Goal: Task Accomplishment & Management: Use online tool/utility

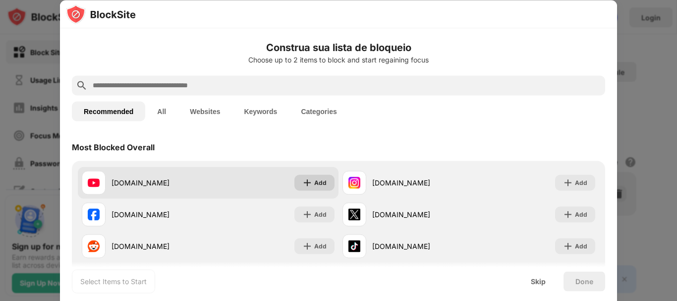
click at [321, 186] on div "Add" at bounding box center [320, 183] width 12 height 10
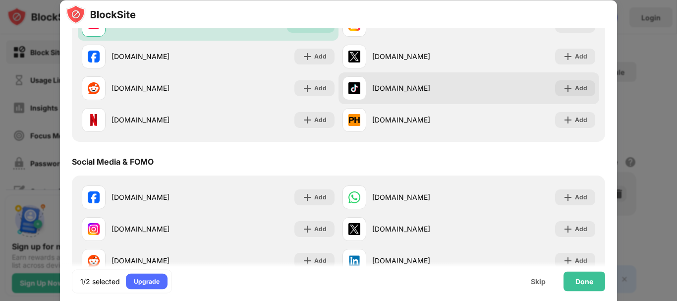
scroll to position [171, 0]
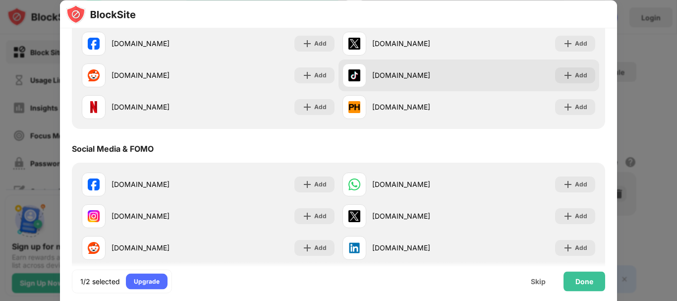
drag, startPoint x: 379, startPoint y: 148, endPoint x: 372, endPoint y: 78, distance: 69.7
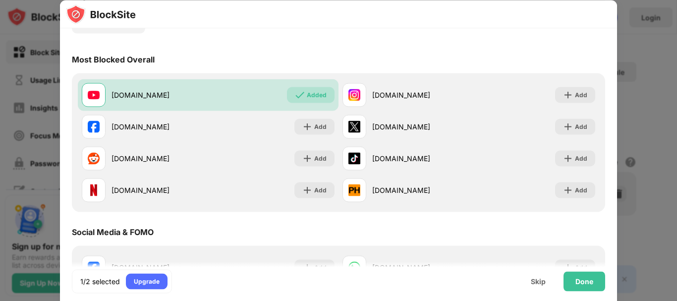
scroll to position [0, 0]
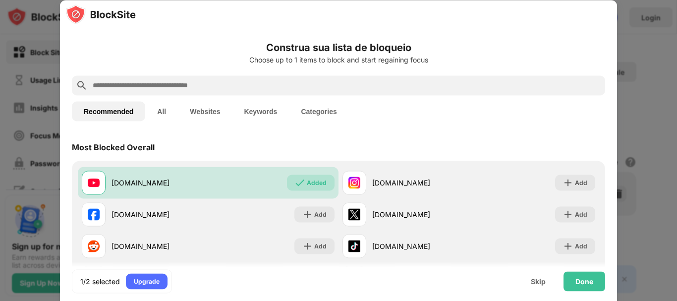
drag, startPoint x: 289, startPoint y: 141, endPoint x: 296, endPoint y: 147, distance: 9.1
click at [593, 291] on div "Done" at bounding box center [585, 281] width 42 height 20
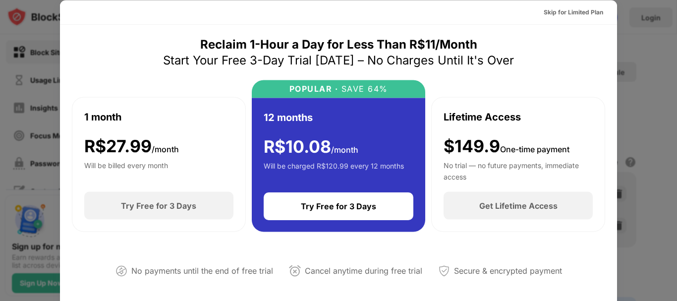
drag, startPoint x: 445, startPoint y: 240, endPoint x: 419, endPoint y: 91, distance: 151.0
click at [55, 60] on div at bounding box center [338, 150] width 677 height 301
click at [662, 44] on div at bounding box center [338, 150] width 677 height 301
click at [574, 9] on div "Skip for Limited Plan" at bounding box center [573, 12] width 59 height 10
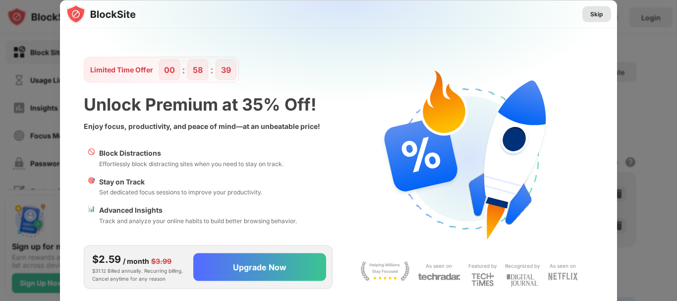
click at [599, 11] on div "Skip" at bounding box center [597, 14] width 13 height 10
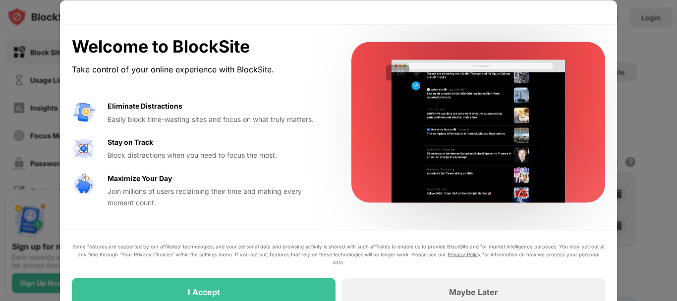
drag, startPoint x: 554, startPoint y: 61, endPoint x: 553, endPoint y: 141, distance: 79.3
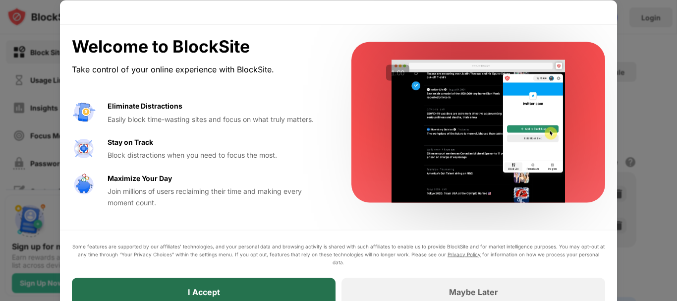
click at [293, 283] on div "I Accept" at bounding box center [204, 292] width 264 height 28
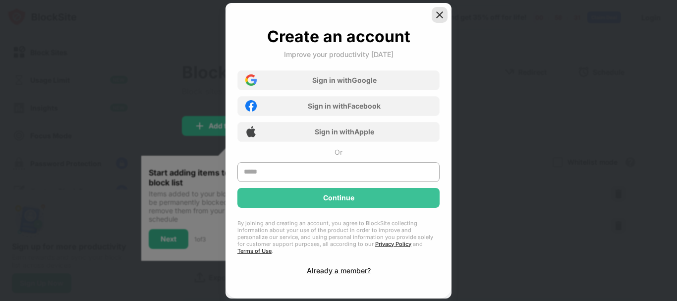
click at [440, 14] on img at bounding box center [440, 15] width 10 height 10
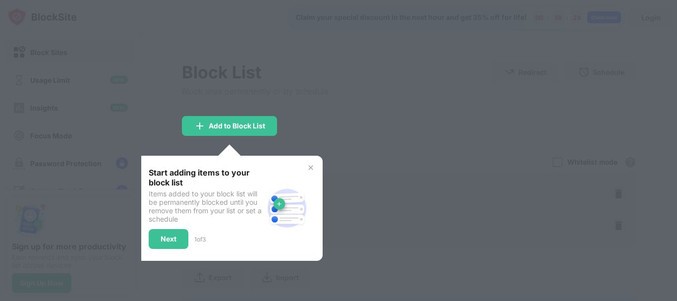
click at [312, 169] on img at bounding box center [311, 168] width 8 height 8
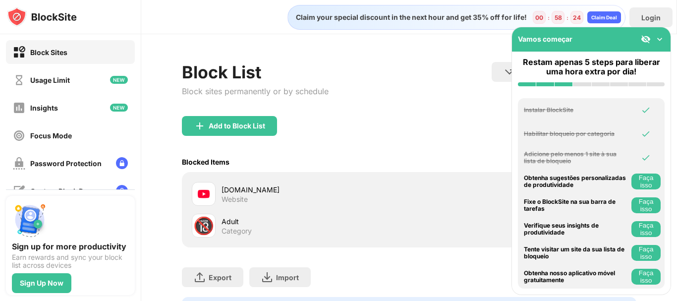
drag, startPoint x: 332, startPoint y: 134, endPoint x: 317, endPoint y: 121, distance: 19.4
click at [646, 35] on img at bounding box center [646, 39] width 10 height 10
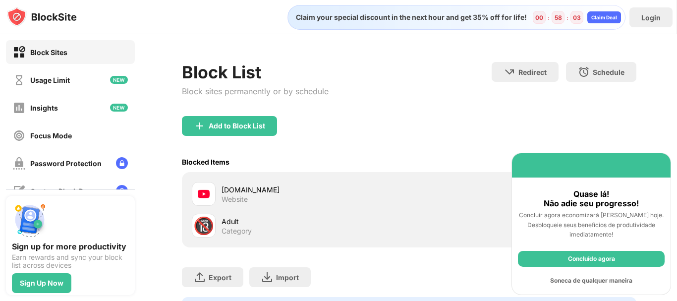
click at [578, 260] on div "Concluído agora" at bounding box center [591, 259] width 147 height 16
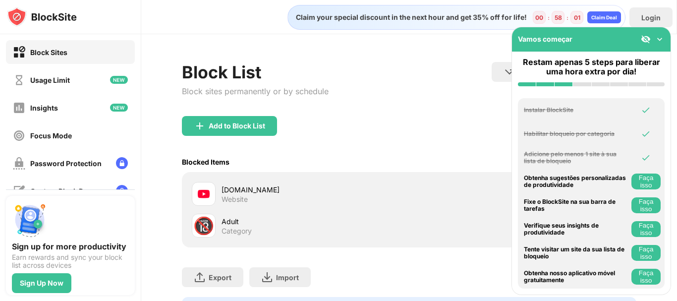
click at [651, 39] on div at bounding box center [653, 39] width 24 height 10
click at [648, 39] on img at bounding box center [646, 39] width 10 height 10
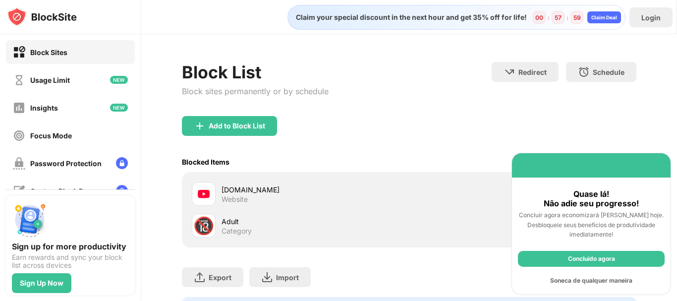
click at [559, 285] on div "Soneca de qualquer maneira" at bounding box center [591, 281] width 147 height 16
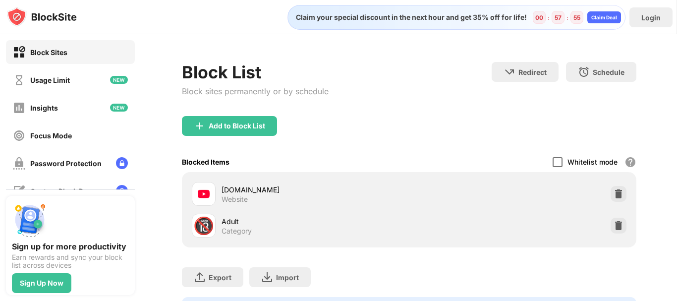
click at [553, 160] on div at bounding box center [558, 162] width 10 height 10
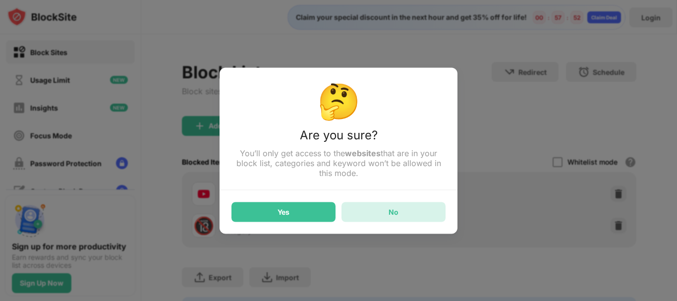
click at [357, 219] on div "No" at bounding box center [394, 212] width 104 height 20
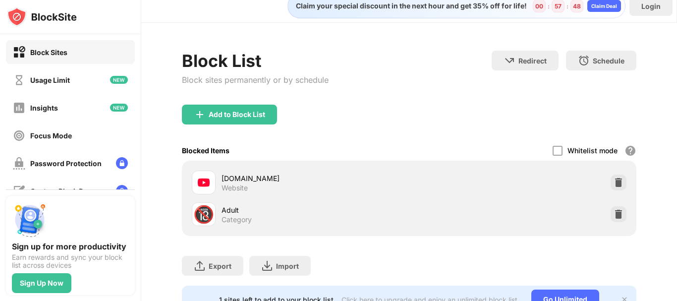
scroll to position [0, 7]
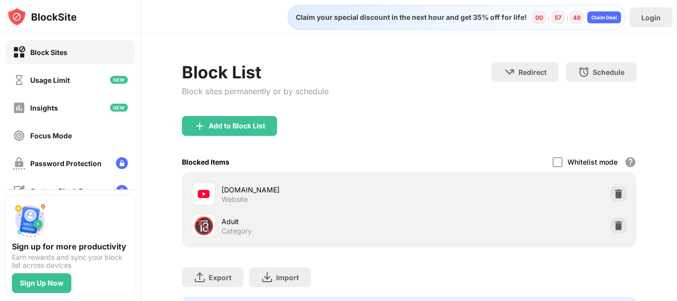
drag, startPoint x: 324, startPoint y: 136, endPoint x: 384, endPoint y: 26, distance: 125.4
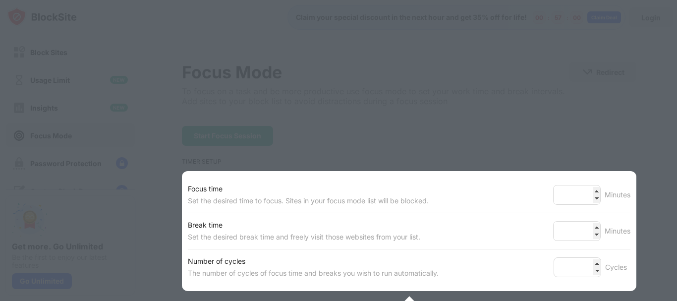
click at [407, 142] on div at bounding box center [338, 150] width 677 height 301
click at [441, 107] on div at bounding box center [338, 150] width 677 height 301
drag, startPoint x: 312, startPoint y: 118, endPoint x: 321, endPoint y: 163, distance: 44.9
click at [592, 203] on input "**" at bounding box center [577, 195] width 48 height 20
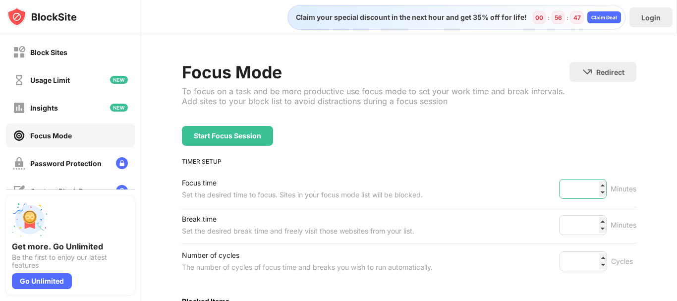
drag, startPoint x: 584, startPoint y: 188, endPoint x: 524, endPoint y: 188, distance: 60.0
click at [524, 188] on div "Focus time Set the desired time to focus. Sites in your focus mode list will be…" at bounding box center [409, 189] width 455 height 36
type input "*"
type input "**"
drag, startPoint x: 573, startPoint y: 223, endPoint x: 506, endPoint y: 234, distance: 68.3
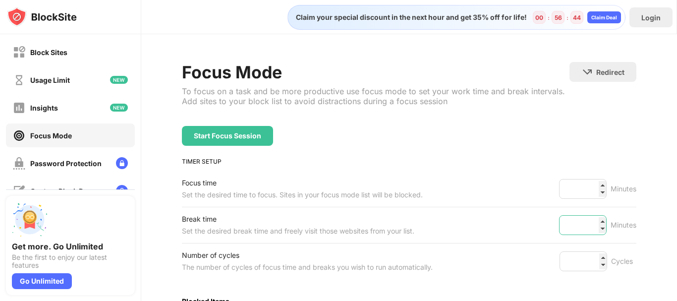
click at [506, 234] on div "Break time Set the desired break time and freely visit those websites from your…" at bounding box center [409, 225] width 455 height 36
type input "*"
drag, startPoint x: 578, startPoint y: 258, endPoint x: 532, endPoint y: 263, distance: 46.4
click at [532, 263] on div "Number of cycles The number of cycles of focus time and breaks you wish to run …" at bounding box center [409, 261] width 455 height 36
type input "*"
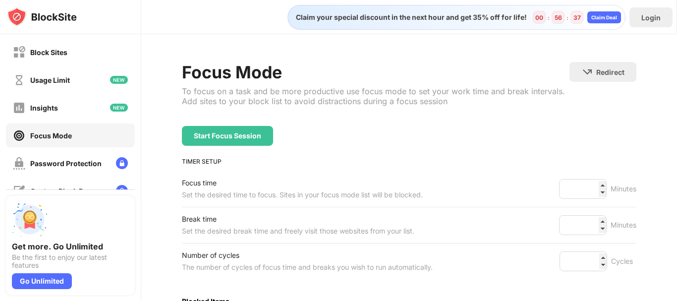
click at [534, 248] on div "Number of cycles The number of cycles of focus time and breaks you wish to run …" at bounding box center [409, 261] width 455 height 36
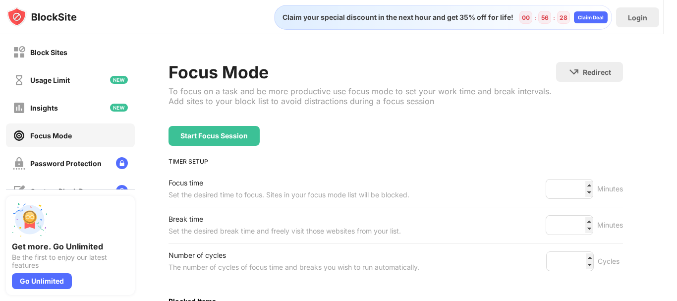
scroll to position [0, 18]
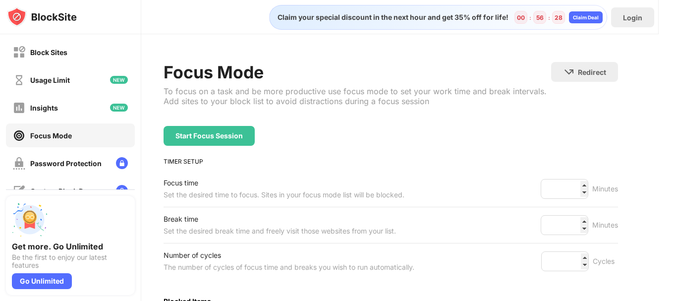
drag, startPoint x: 553, startPoint y: 208, endPoint x: 567, endPoint y: 136, distance: 73.3
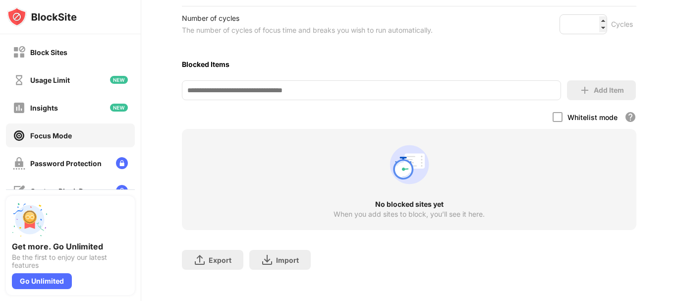
scroll to position [251, 0]
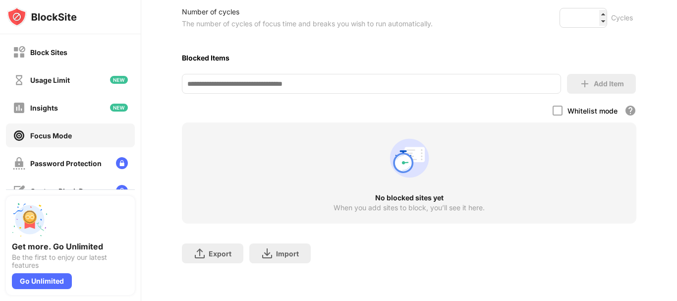
drag, startPoint x: 494, startPoint y: 139, endPoint x: 443, endPoint y: 170, distance: 58.9
click at [326, 84] on input at bounding box center [371, 84] width 379 height 20
paste input "**********"
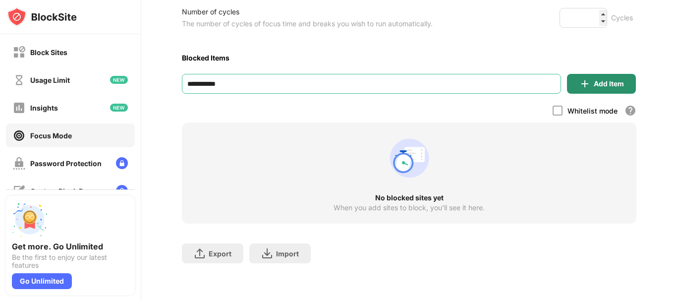
type input "**********"
click at [611, 80] on div "Add Item" at bounding box center [609, 84] width 30 height 8
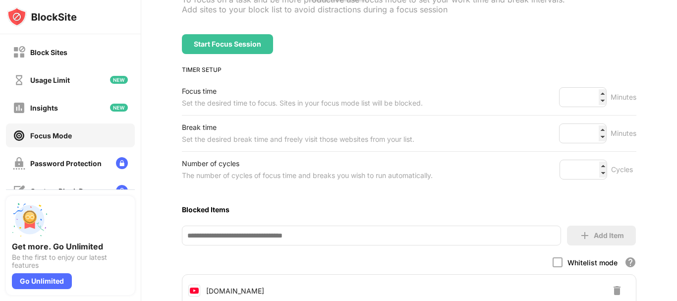
scroll to position [0, 0]
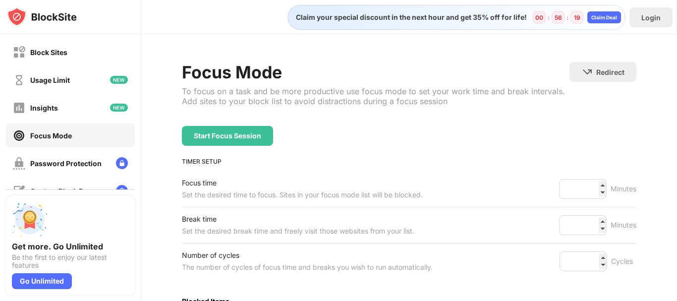
drag, startPoint x: 494, startPoint y: 166, endPoint x: 476, endPoint y: 154, distance: 21.0
click at [252, 142] on div "Start Focus Session" at bounding box center [227, 136] width 91 height 20
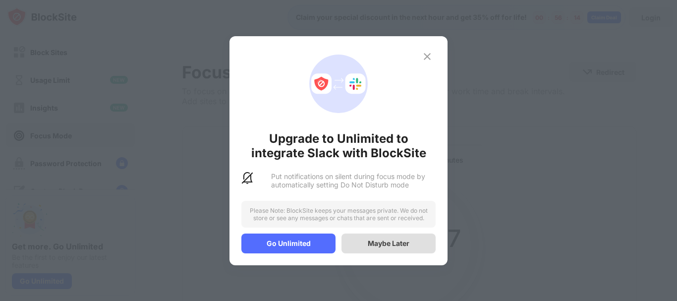
click at [370, 245] on div "Maybe Later" at bounding box center [389, 243] width 42 height 8
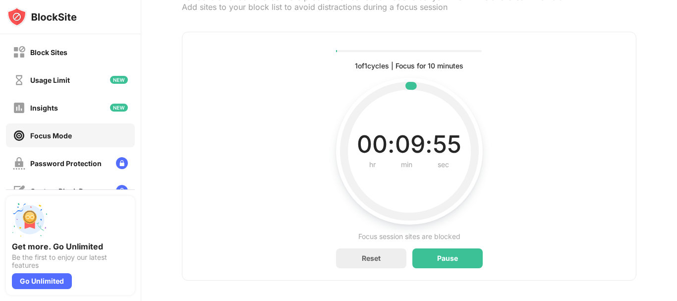
drag, startPoint x: 462, startPoint y: 153, endPoint x: 451, endPoint y: 195, distance: 43.5
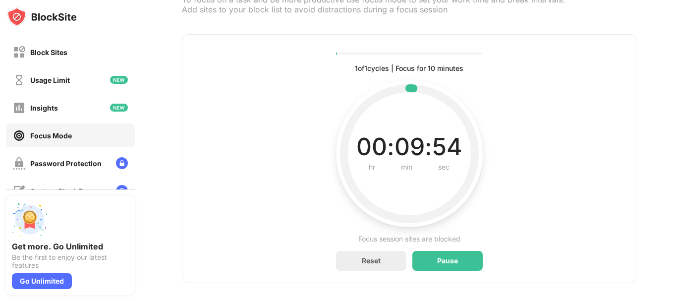
scroll to position [54, 1]
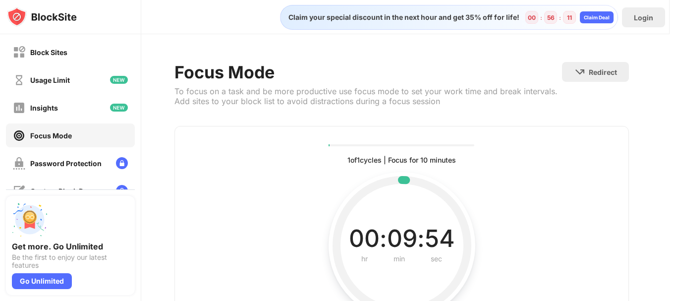
drag, startPoint x: 453, startPoint y: 178, endPoint x: 464, endPoint y: 124, distance: 55.1
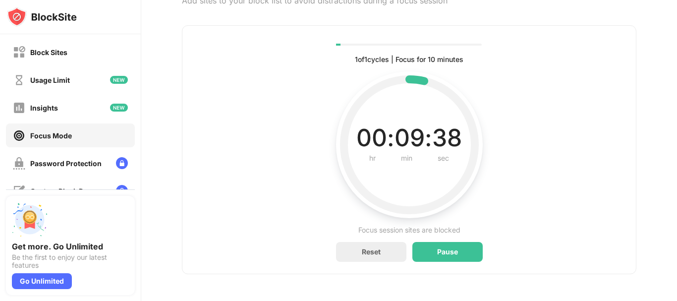
scroll to position [109, 0]
drag, startPoint x: 462, startPoint y: 82, endPoint x: 443, endPoint y: 98, distance: 24.6
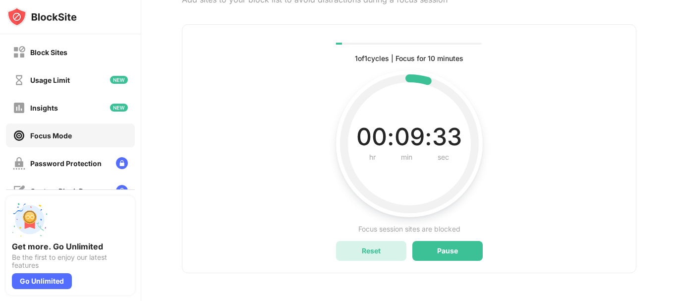
click at [356, 241] on div "Reset" at bounding box center [371, 251] width 70 height 20
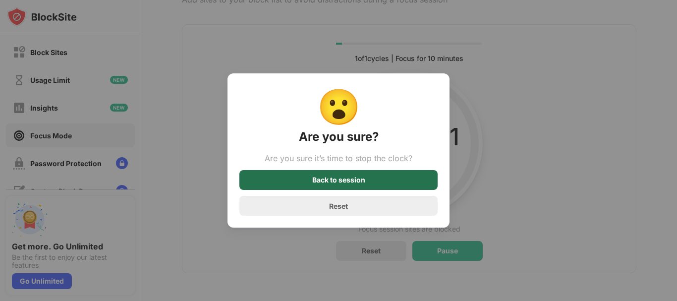
click at [350, 183] on div "Back to session" at bounding box center [338, 180] width 53 height 8
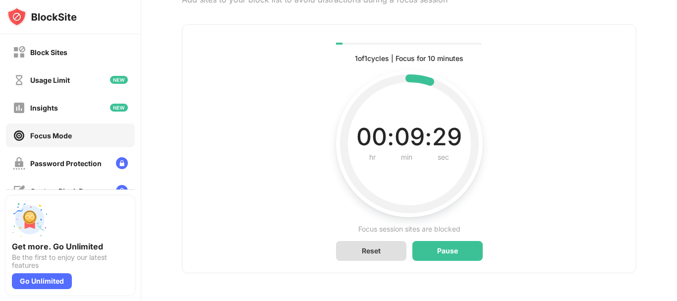
click at [389, 248] on div "Reset" at bounding box center [371, 251] width 70 height 20
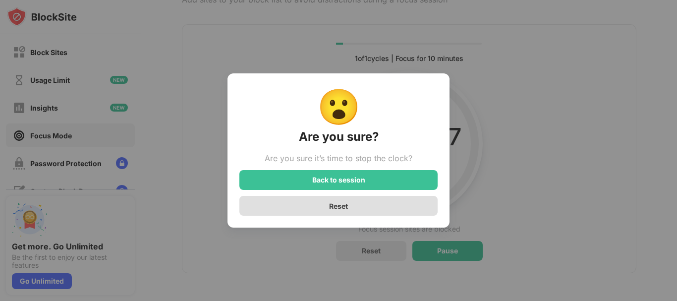
click at [335, 210] on div "Reset" at bounding box center [338, 206] width 19 height 8
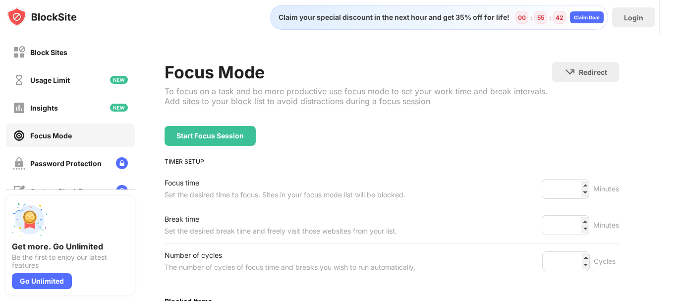
scroll to position [0, 18]
drag, startPoint x: 367, startPoint y: 171, endPoint x: 384, endPoint y: 129, distance: 45.1
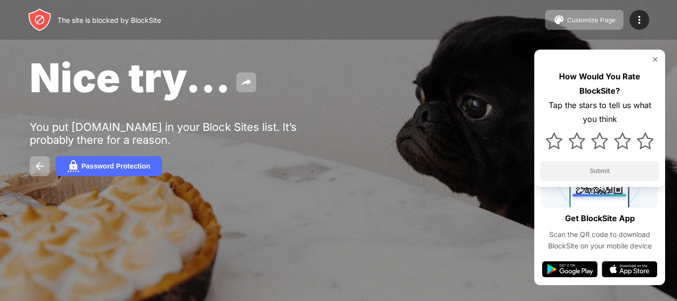
click at [656, 55] on div "How Would You Rate BlockSite? Tap the stars to tell us what you think Submit" at bounding box center [599, 118] width 131 height 137
click at [655, 59] on img at bounding box center [655, 60] width 8 height 8
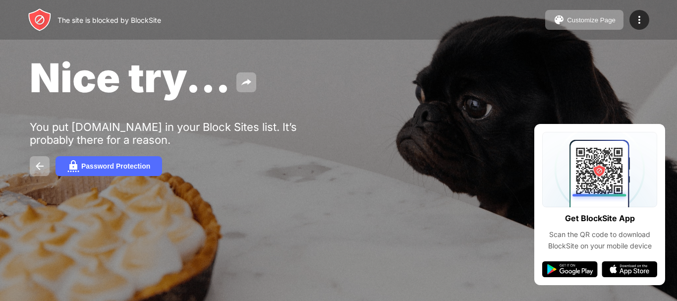
drag, startPoint x: 315, startPoint y: 133, endPoint x: 286, endPoint y: 102, distance: 42.8
click at [245, 81] on img at bounding box center [246, 82] width 12 height 12
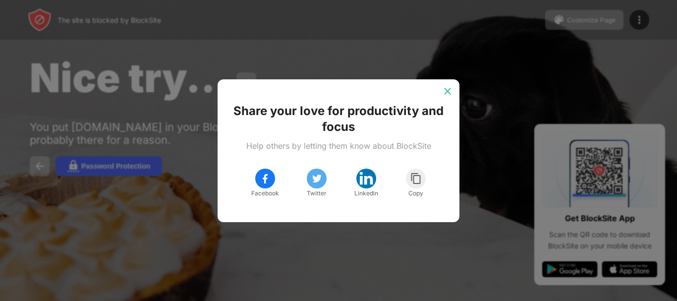
click at [442, 88] on div at bounding box center [448, 91] width 16 height 16
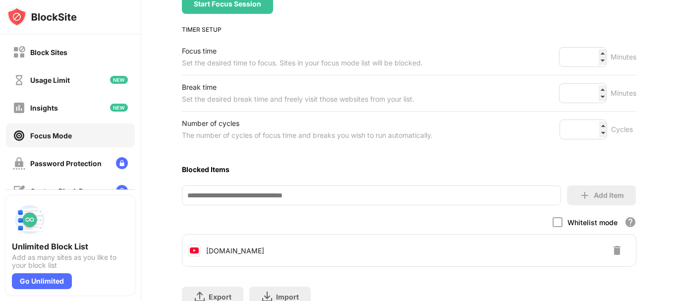
scroll to position [182, 0]
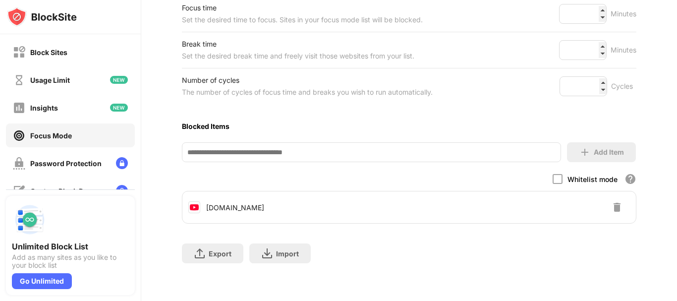
drag, startPoint x: 424, startPoint y: 150, endPoint x: 428, endPoint y: 167, distance: 17.4
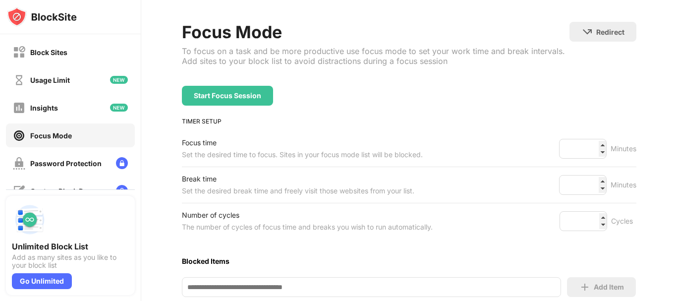
scroll to position [0, 0]
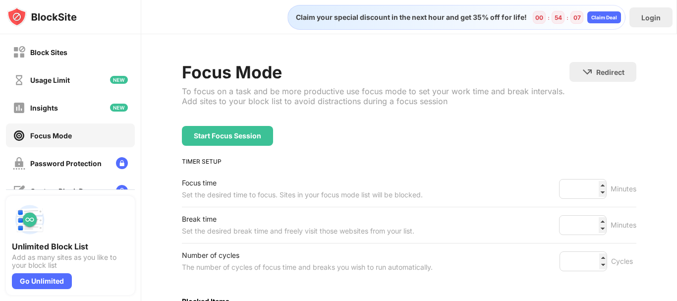
drag, startPoint x: 339, startPoint y: 161, endPoint x: 318, endPoint y: 122, distance: 43.9
click at [255, 137] on div "Start Focus Session" at bounding box center [227, 136] width 67 height 8
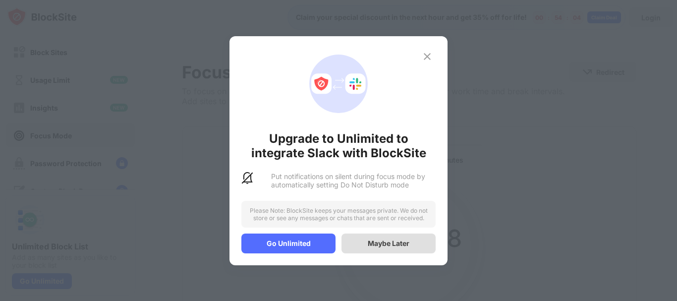
click at [364, 243] on div "Maybe Later" at bounding box center [389, 244] width 94 height 20
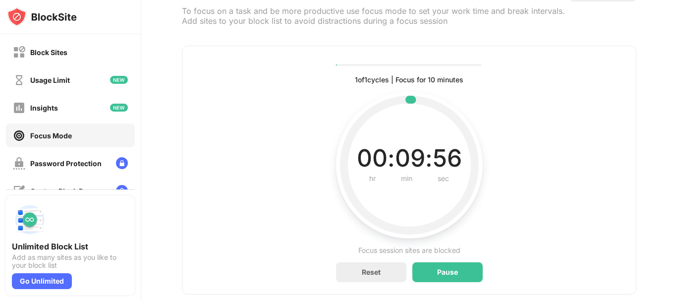
scroll to position [109, 0]
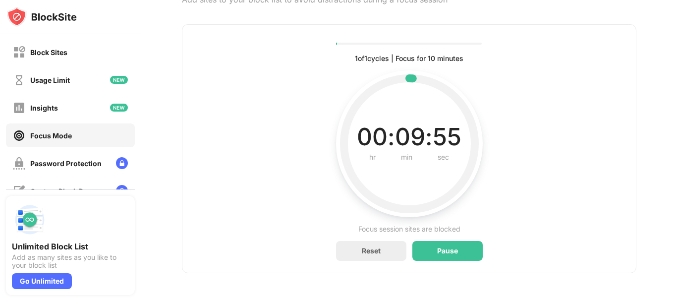
drag, startPoint x: 530, startPoint y: 154, endPoint x: 507, endPoint y: 185, distance: 38.7
click at [379, 246] on div "Reset" at bounding box center [371, 251] width 70 height 20
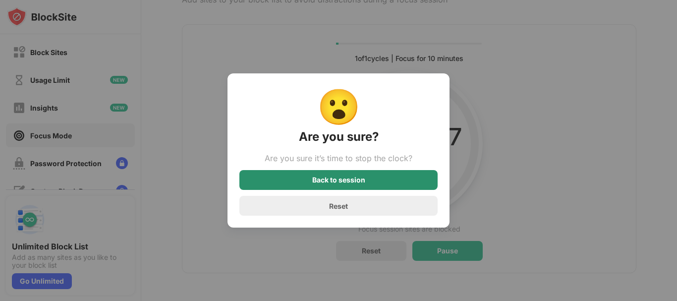
click at [405, 187] on div "Back to session" at bounding box center [338, 180] width 198 height 20
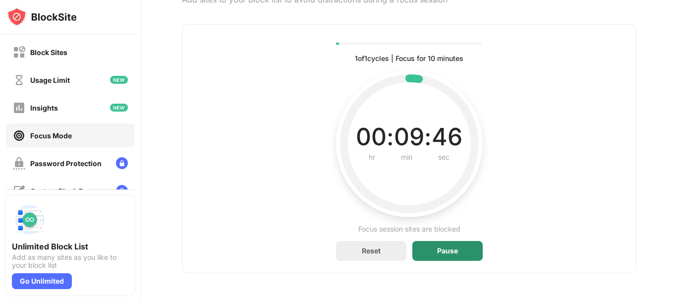
click at [440, 247] on div "Pause" at bounding box center [448, 251] width 70 height 20
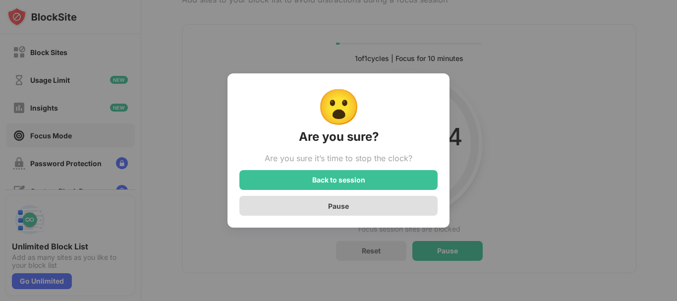
click at [350, 209] on div "Pause" at bounding box center [338, 206] width 198 height 20
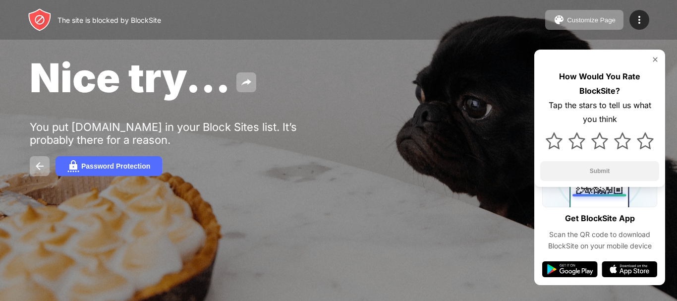
drag, startPoint x: 329, startPoint y: 80, endPoint x: 326, endPoint y: 133, distance: 53.2
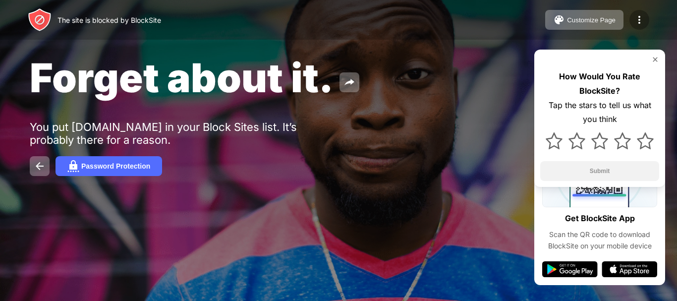
click at [638, 20] on img at bounding box center [640, 20] width 12 height 12
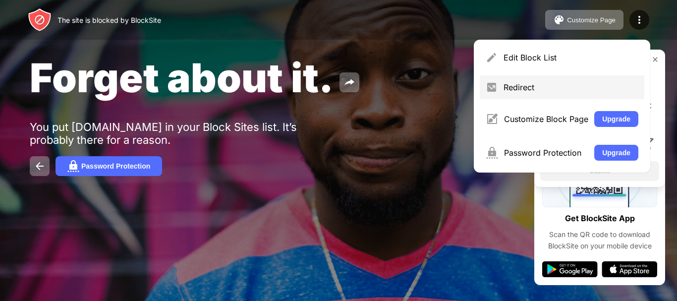
click at [526, 91] on div "Redirect" at bounding box center [571, 87] width 135 height 10
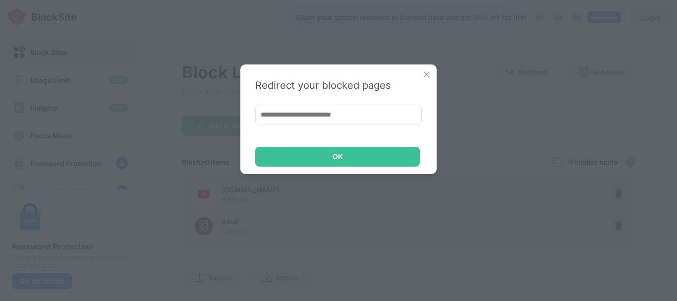
click at [427, 74] on img at bounding box center [427, 74] width 10 height 10
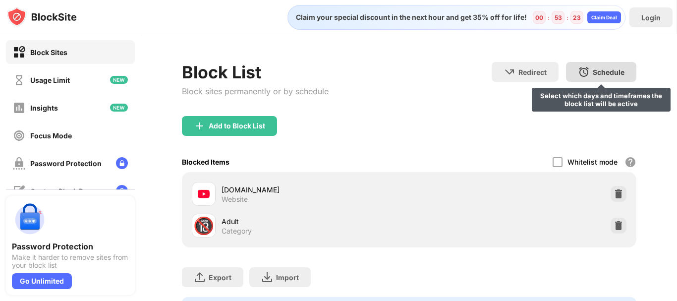
click at [599, 74] on div "Schedule" at bounding box center [609, 72] width 32 height 8
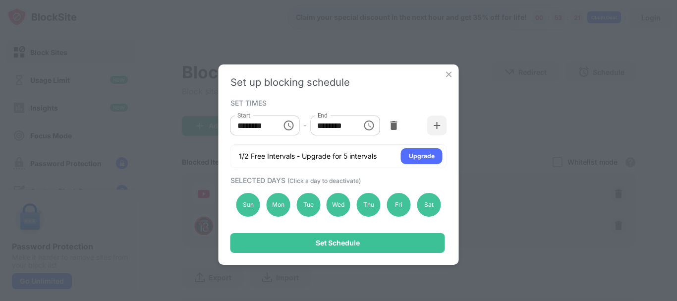
click at [450, 78] on img at bounding box center [449, 74] width 10 height 10
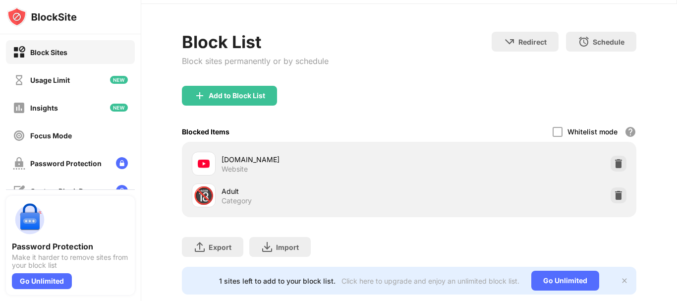
drag, startPoint x: 324, startPoint y: 118, endPoint x: 318, endPoint y: 141, distance: 23.5
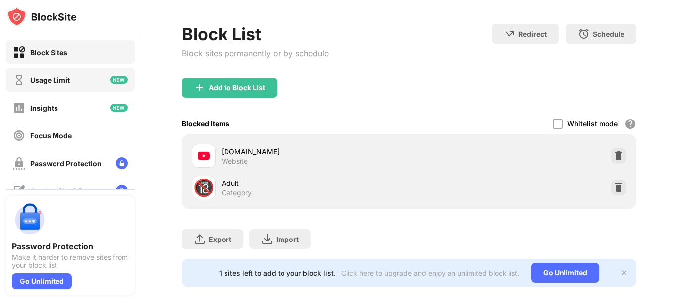
click at [83, 87] on div "Usage Limit" at bounding box center [70, 80] width 129 height 24
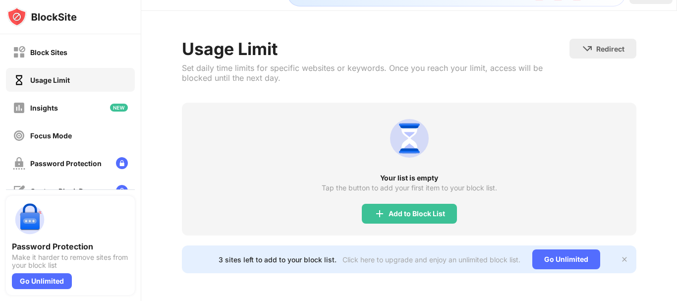
drag, startPoint x: 141, startPoint y: 68, endPoint x: 136, endPoint y: 94, distance: 26.7
click at [136, 94] on div "Block Sites Usage Limit Insights Focus Mode Password Protection Custom Block Pa…" at bounding box center [70, 150] width 141 height 301
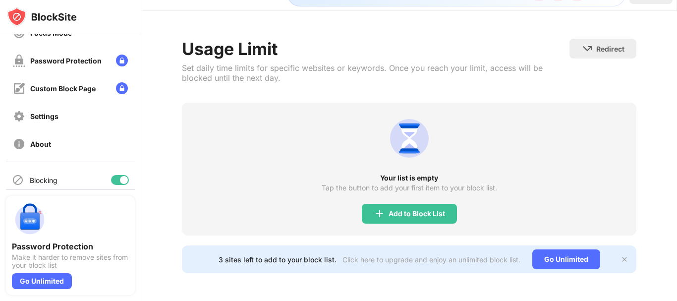
scroll to position [111, 0]
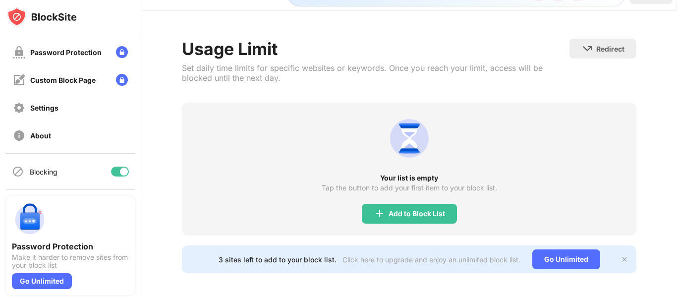
click at [61, 166] on div "Blocking" at bounding box center [70, 172] width 129 height 24
click at [39, 170] on div "Blocking" at bounding box center [44, 172] width 28 height 8
click at [111, 173] on div at bounding box center [120, 172] width 18 height 10
click at [112, 170] on div at bounding box center [116, 172] width 8 height 8
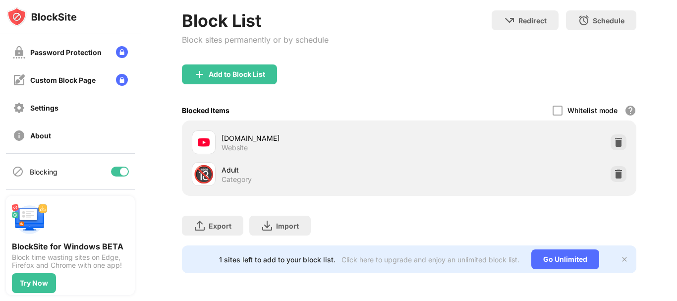
scroll to position [59, 0]
drag, startPoint x: 375, startPoint y: 120, endPoint x: 380, endPoint y: 142, distance: 21.9
click at [115, 167] on div at bounding box center [120, 172] width 18 height 10
click at [112, 176] on div at bounding box center [120, 172] width 18 height 10
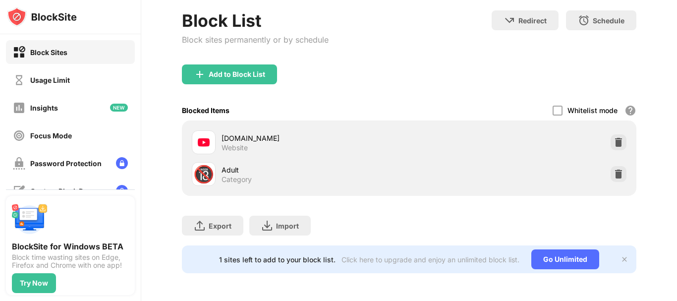
drag, startPoint x: 368, startPoint y: 83, endPoint x: 452, endPoint y: 118, distance: 90.4
click at [80, 133] on div "Focus Mode" at bounding box center [70, 135] width 129 height 24
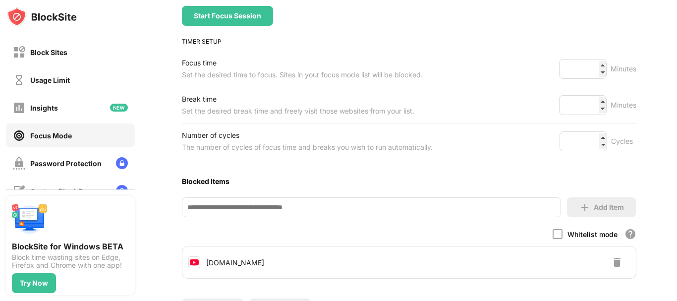
drag, startPoint x: 405, startPoint y: 98, endPoint x: 397, endPoint y: 134, distance: 37.0
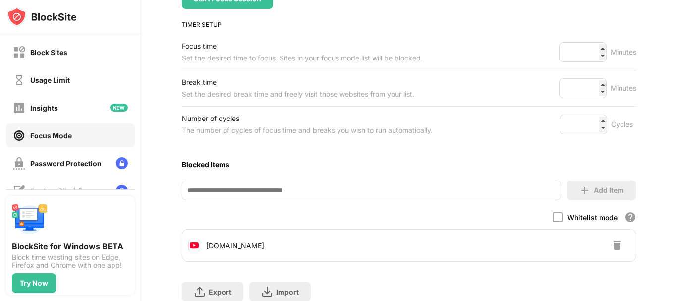
scroll to position [182, 0]
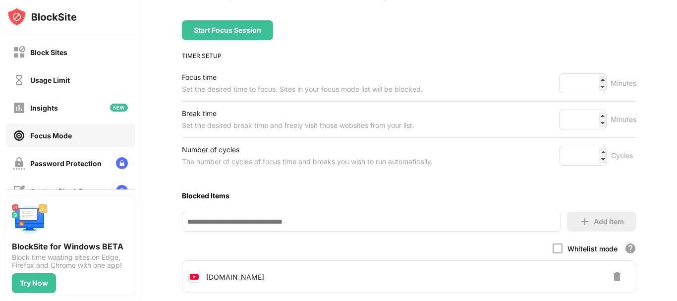
drag, startPoint x: 312, startPoint y: 151, endPoint x: 277, endPoint y: 119, distance: 47.1
click at [63, 51] on div "Block Sites" at bounding box center [48, 52] width 37 height 8
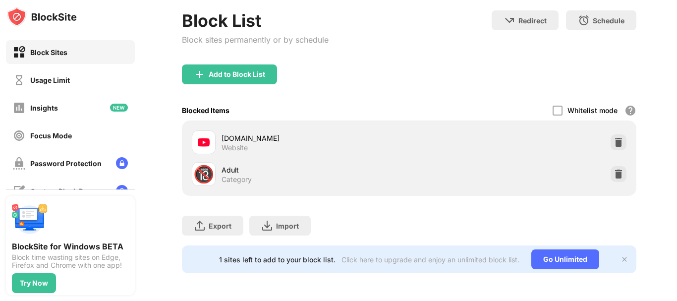
scroll to position [59, 0]
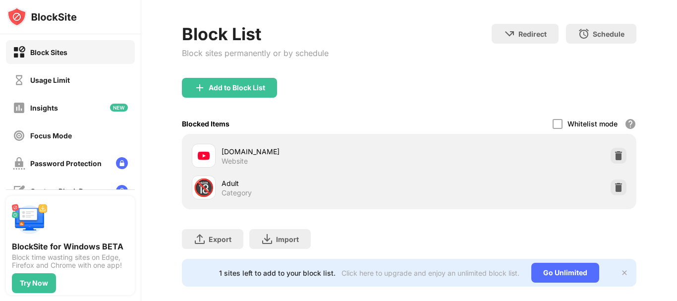
drag, startPoint x: 339, startPoint y: 100, endPoint x: 363, endPoint y: 83, distance: 29.3
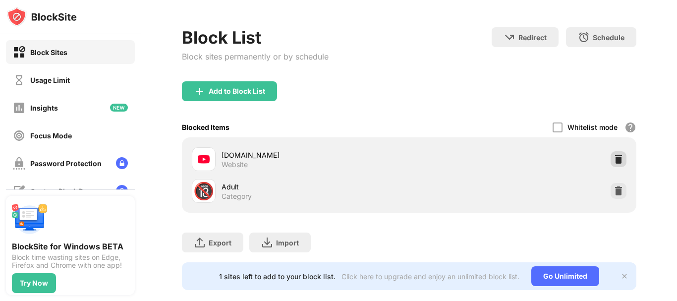
click at [614, 162] on img at bounding box center [619, 159] width 10 height 10
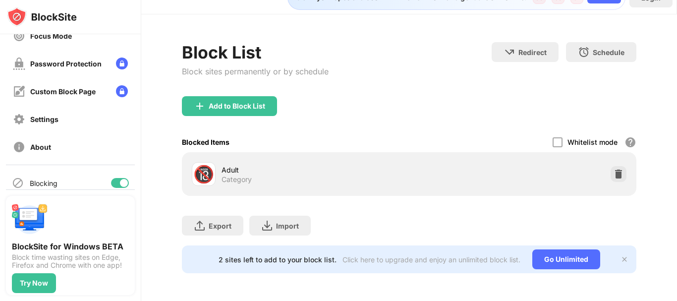
scroll to position [111, 0]
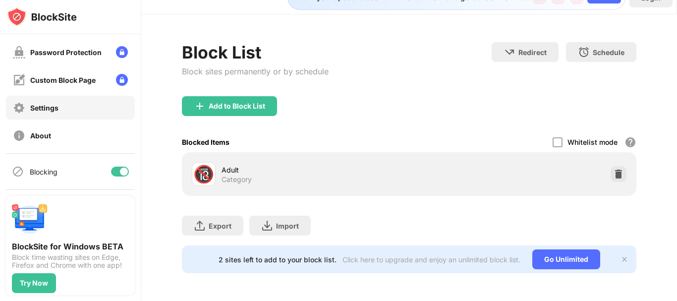
click at [57, 108] on div "Settings" at bounding box center [44, 108] width 28 height 8
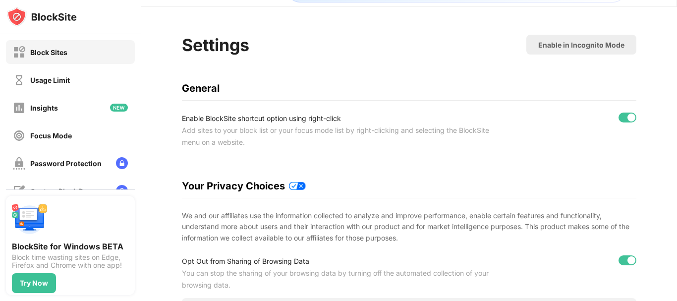
click at [64, 53] on div "Block Sites" at bounding box center [48, 52] width 37 height 8
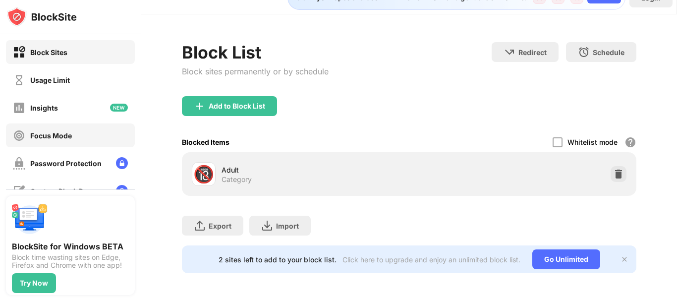
click at [69, 140] on div "Focus Mode" at bounding box center [42, 135] width 59 height 12
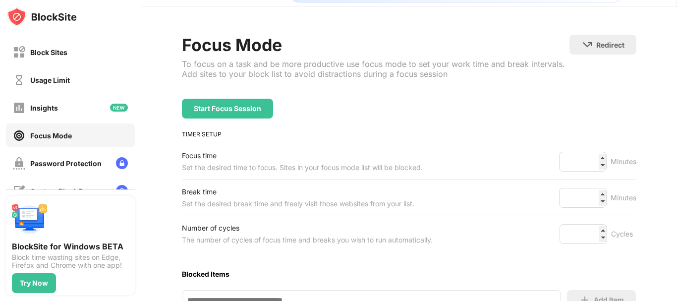
scroll to position [182, 0]
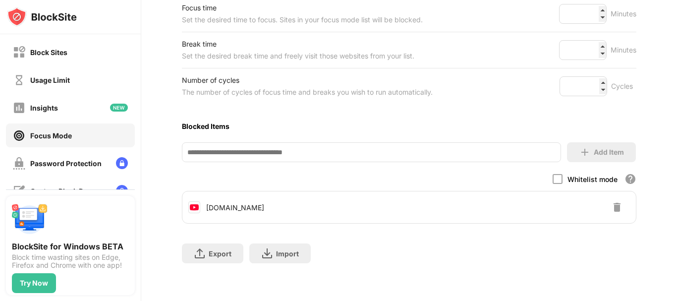
drag, startPoint x: 420, startPoint y: 112, endPoint x: 409, endPoint y: 166, distance: 55.2
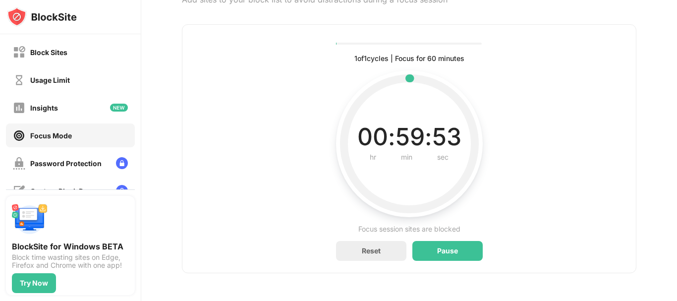
scroll to position [109, 0]
